Goal: Task Accomplishment & Management: Use online tool/utility

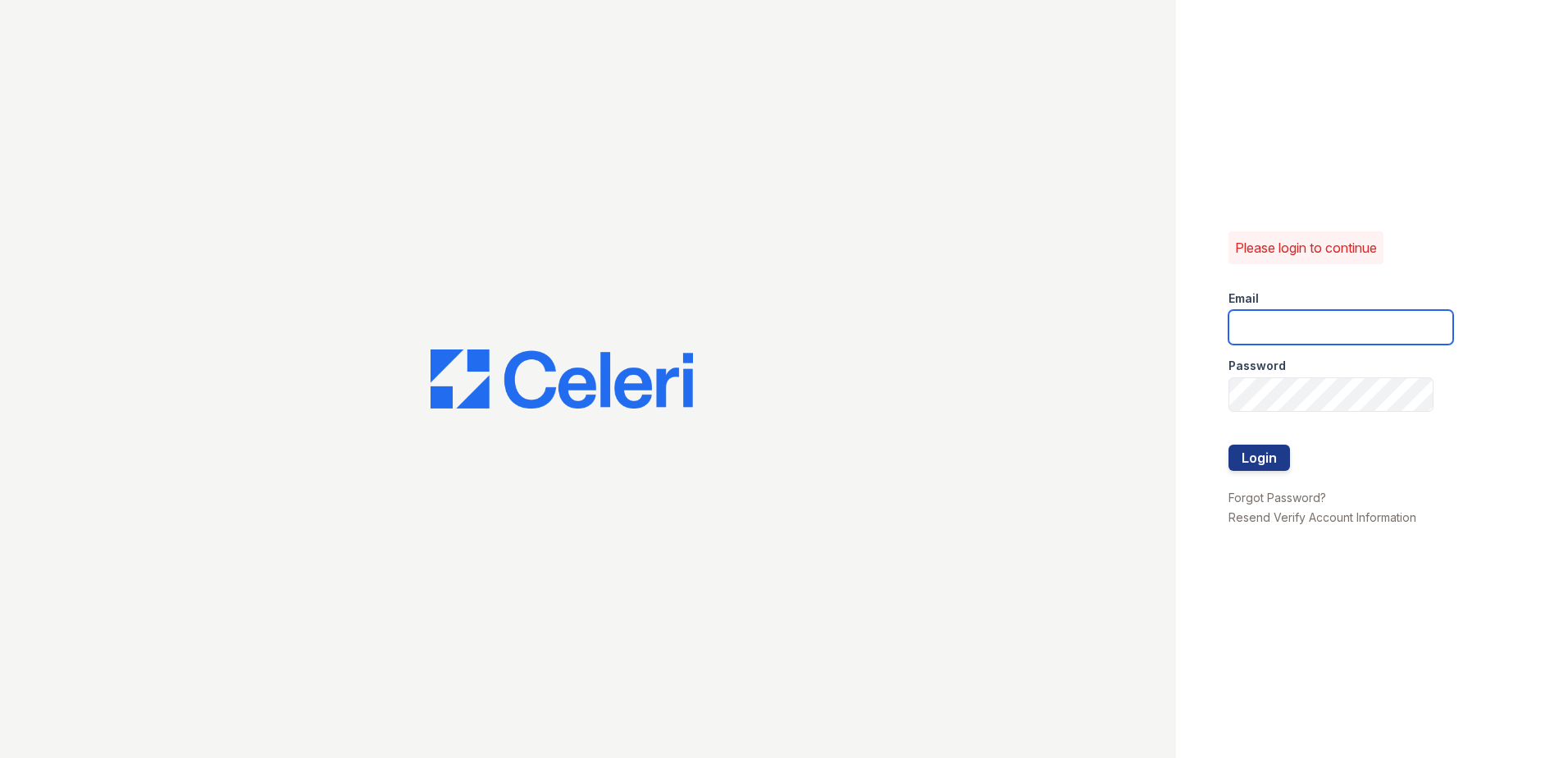
click at [1315, 328] on input "email" at bounding box center [1340, 327] width 225 height 34
type input "ssalazar@trinity-pm.com"
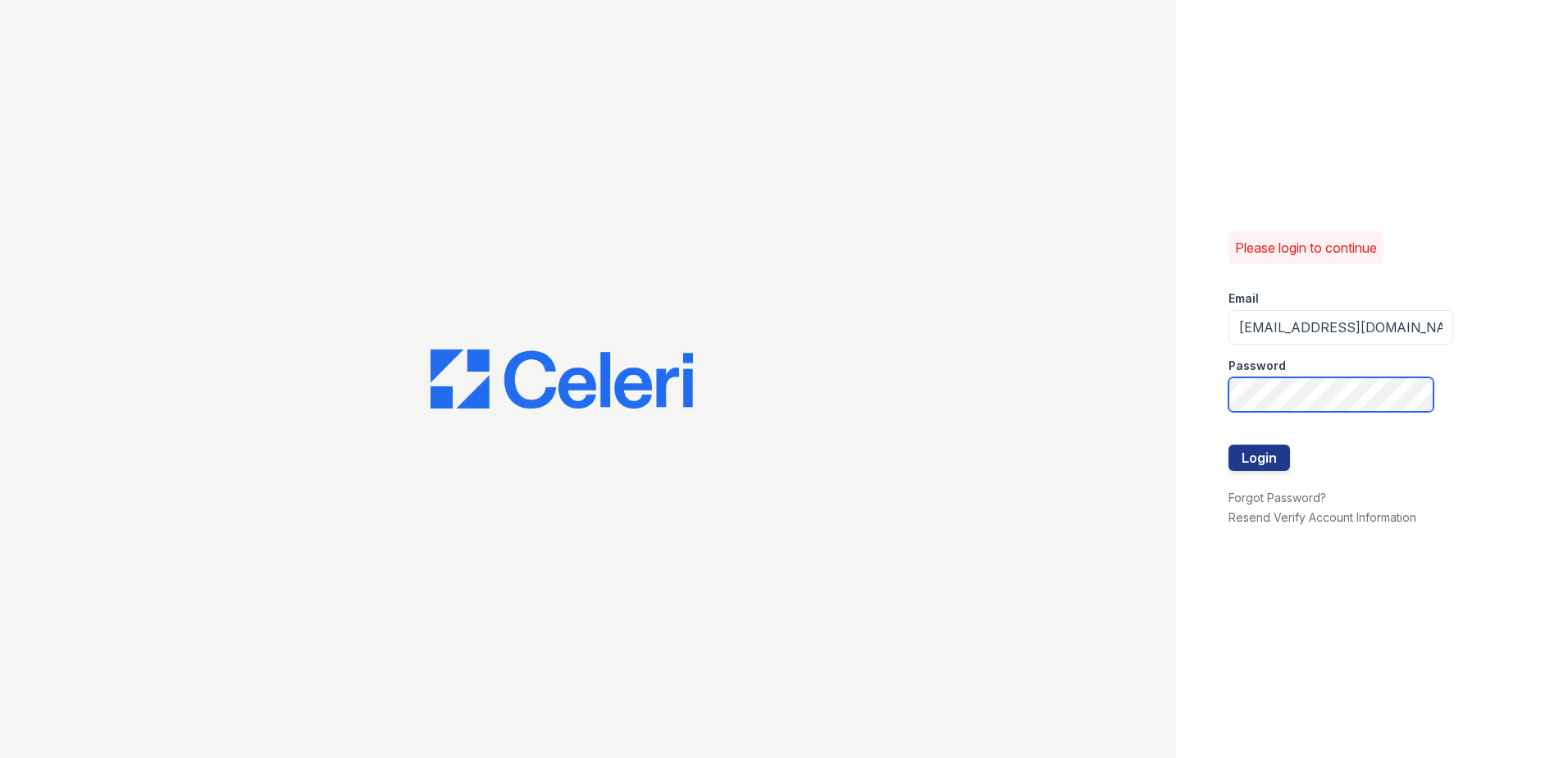
click at [1228, 445] on button "Login" at bounding box center [1259, 458] width 62 height 26
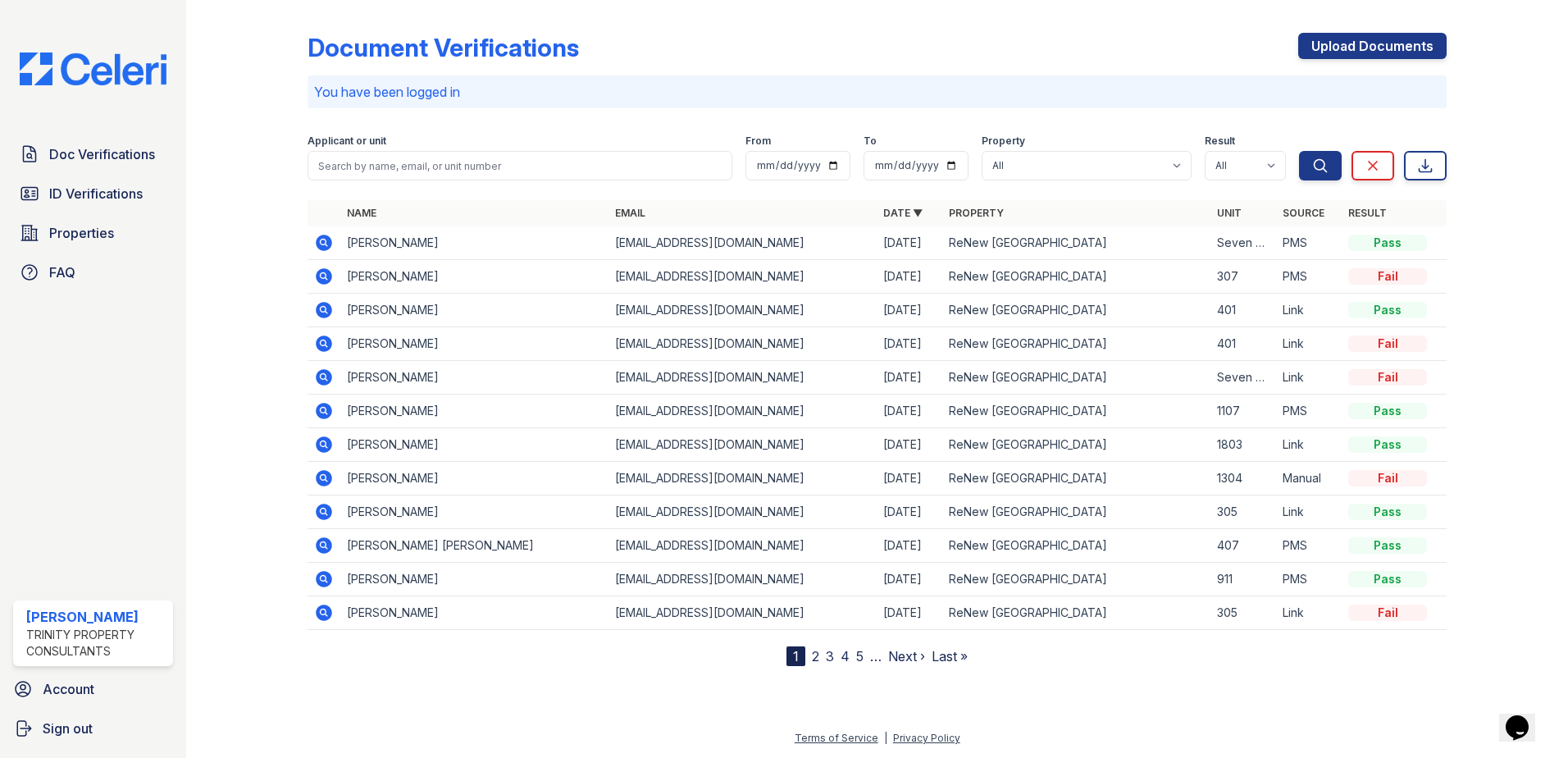
click at [813, 654] on link "2" at bounding box center [815, 656] width 7 height 17
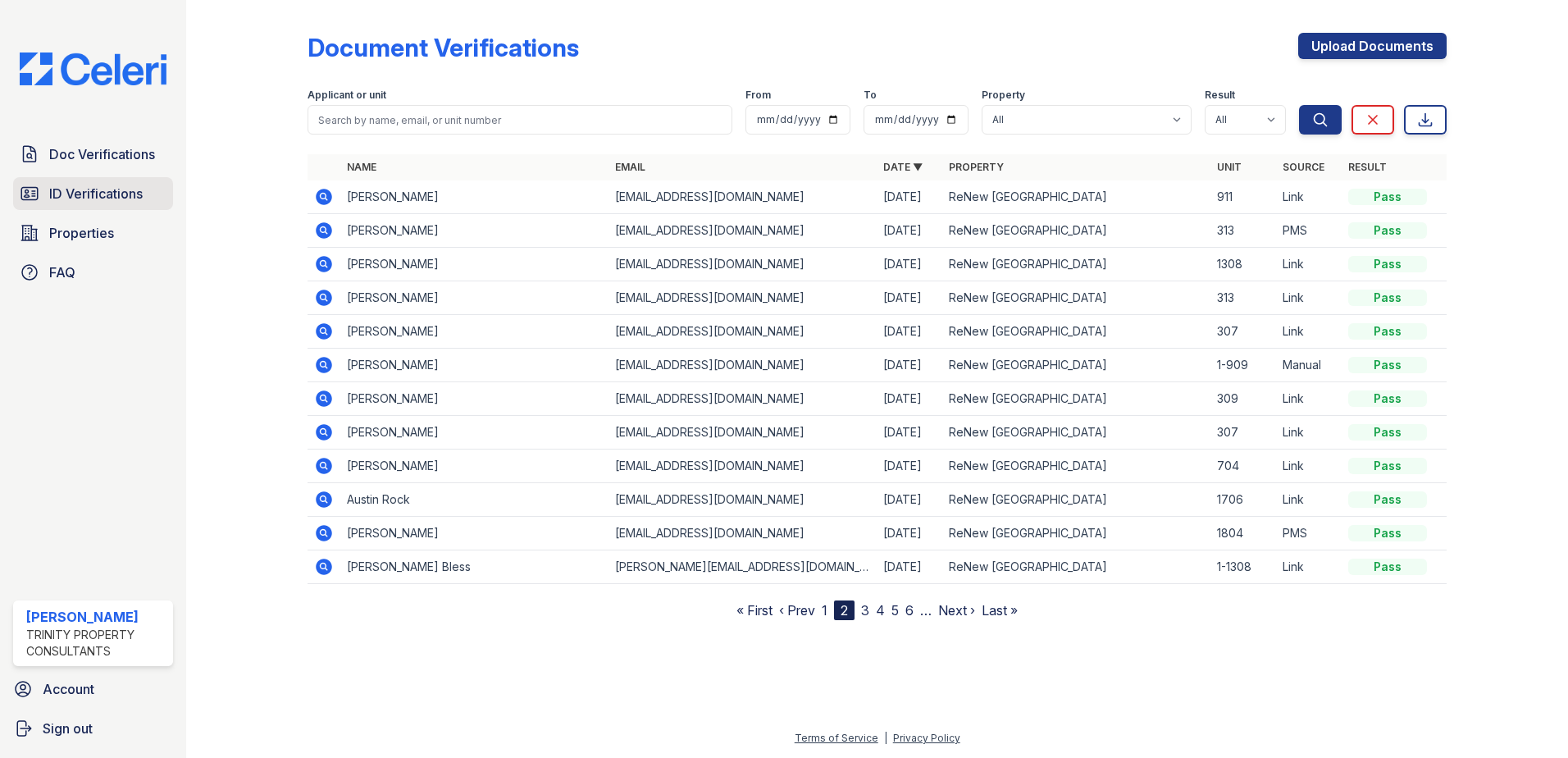
click at [77, 205] on link "ID Verifications" at bounding box center [93, 193] width 160 height 33
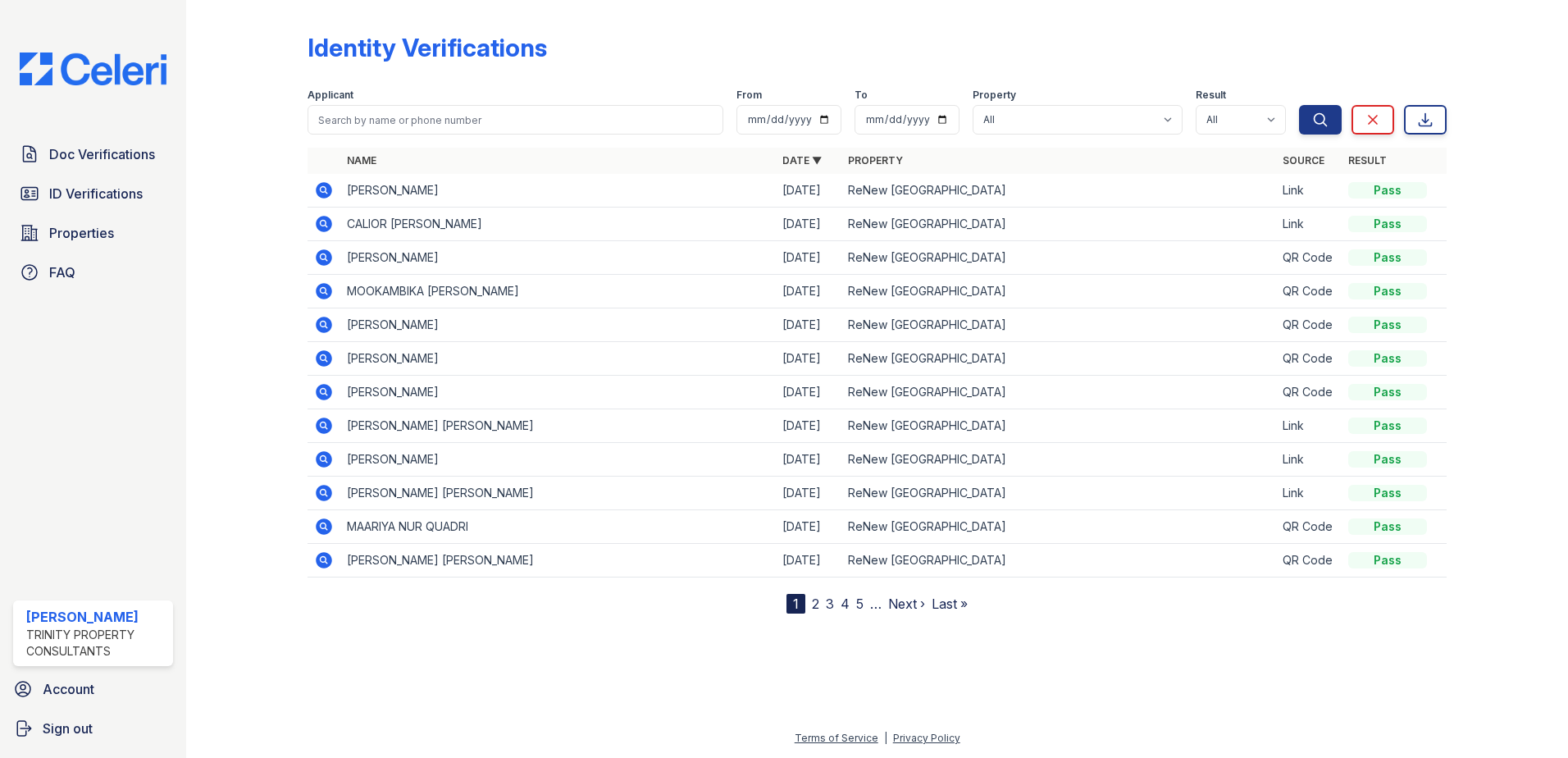
click at [323, 224] on icon at bounding box center [322, 223] width 4 height 4
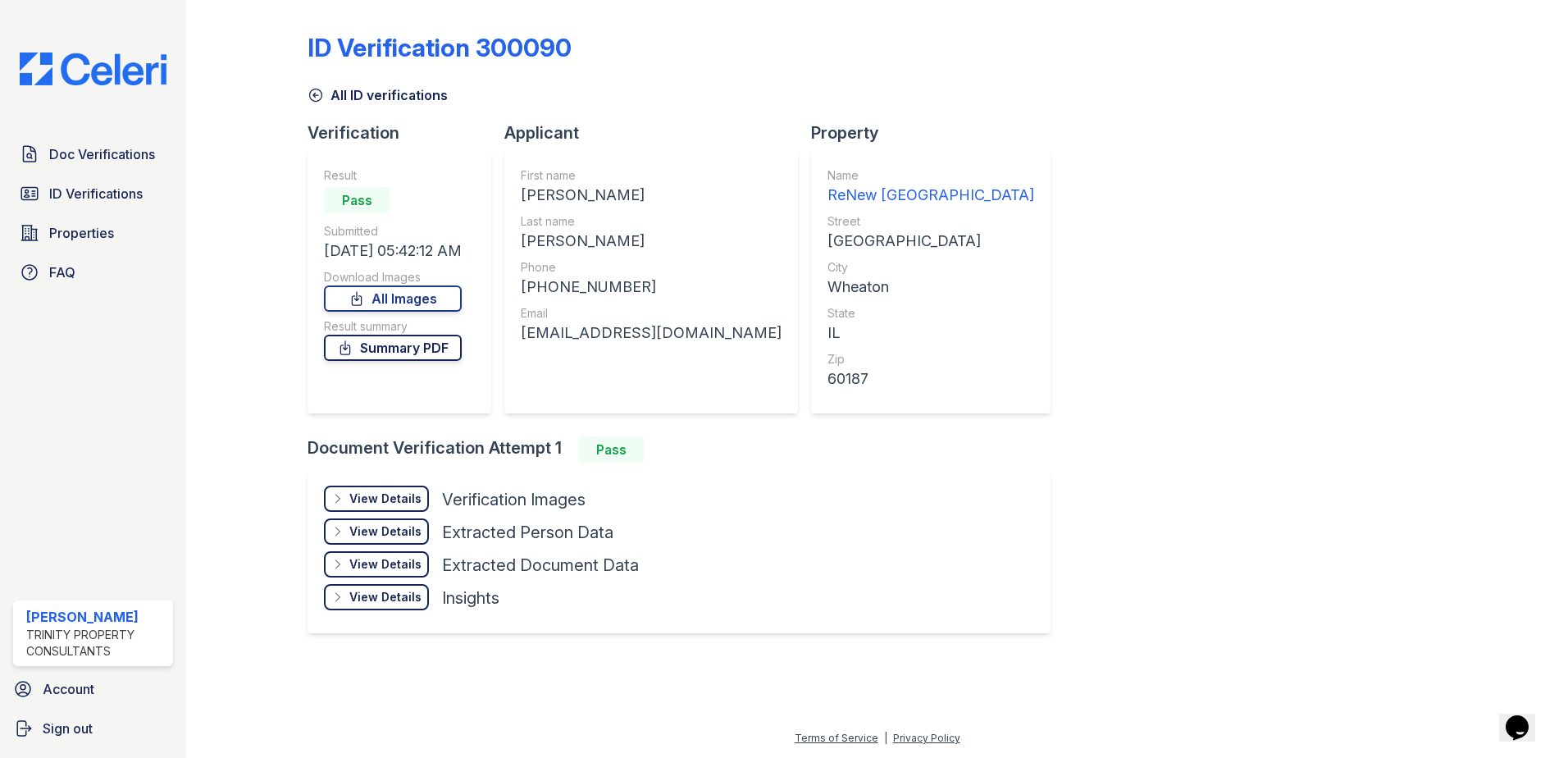
click at [421, 351] on link "Summary PDF" at bounding box center [393, 348] width 137 height 26
